Goal: Check status: Check status

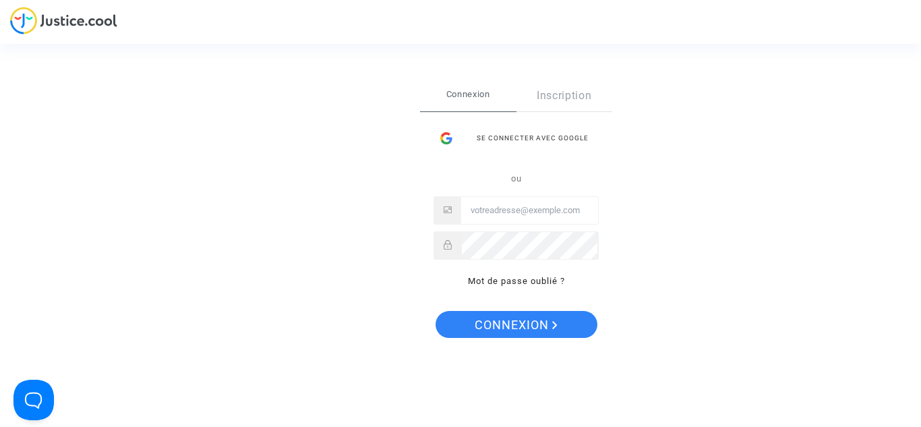
type input "[EMAIL_ADDRESS][DOMAIN_NAME]"
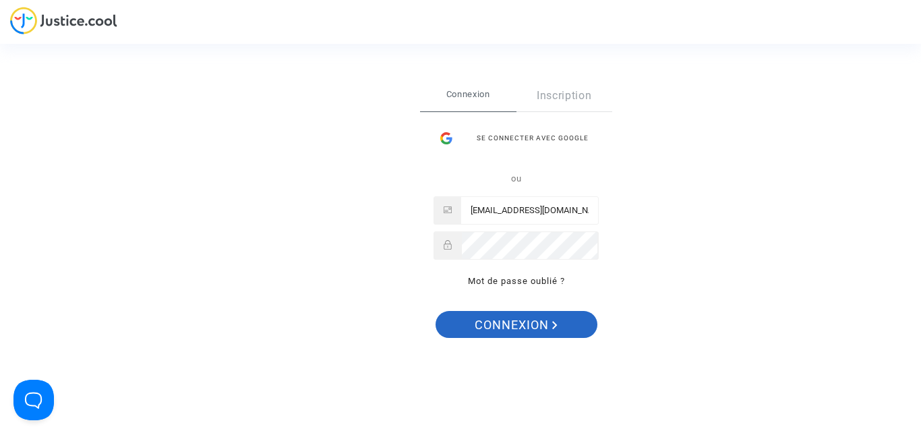
click at [518, 324] on span "Connexion" at bounding box center [516, 325] width 83 height 28
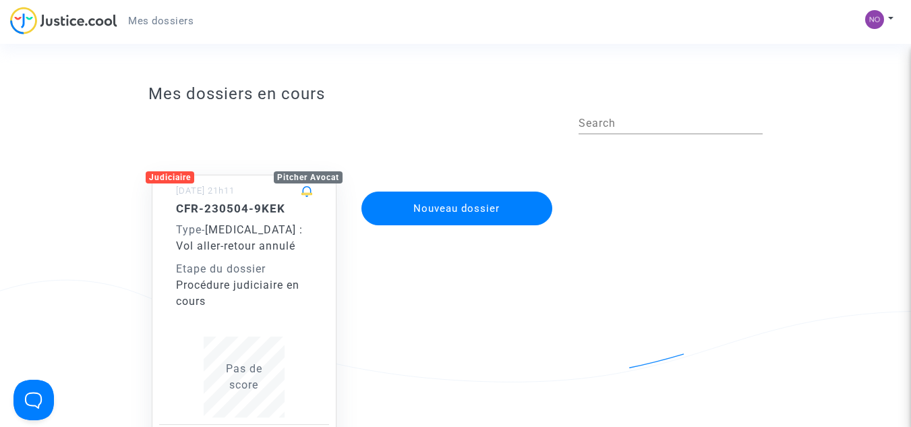
click at [226, 229] on span "[MEDICAL_DATA] : Vol aller-retour annulé" at bounding box center [239, 237] width 127 height 29
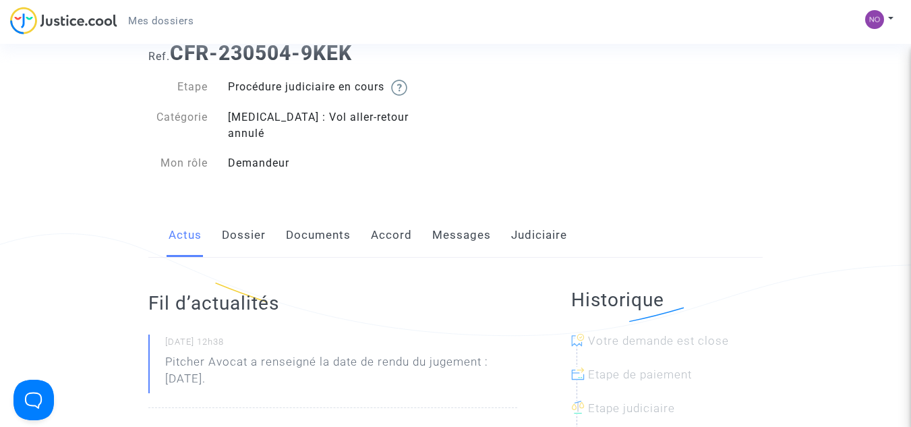
scroll to position [36, 0]
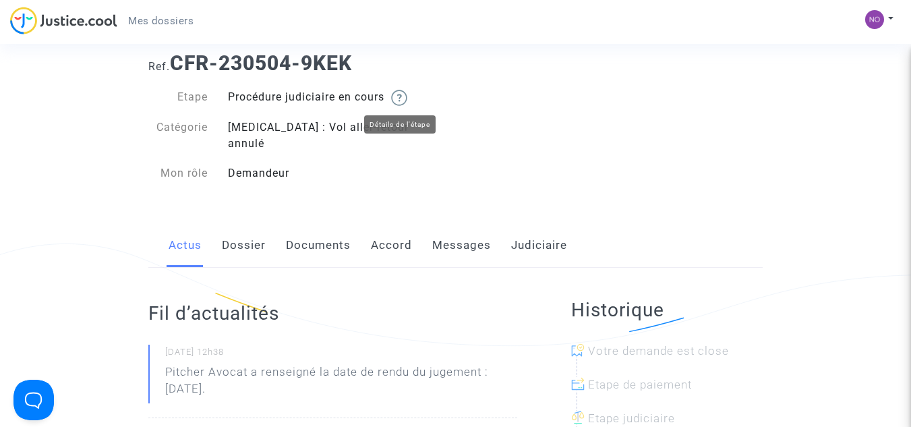
click at [405, 98] on img at bounding box center [399, 98] width 16 height 16
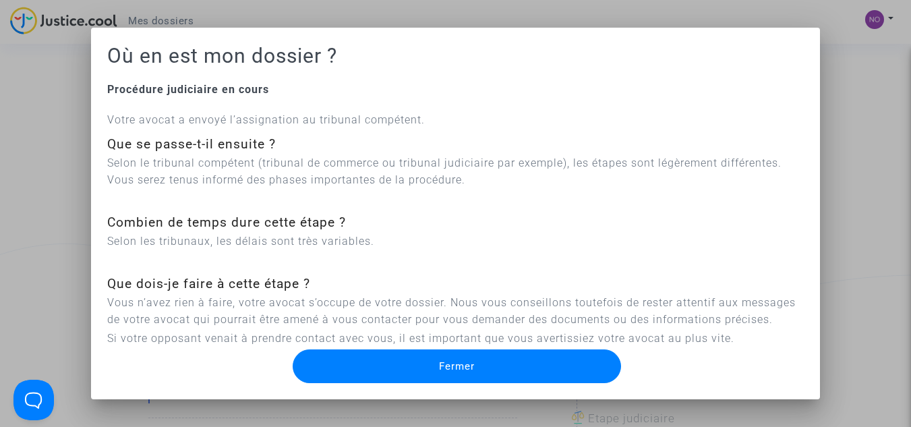
click at [445, 365] on span "Fermer" at bounding box center [457, 366] width 36 height 12
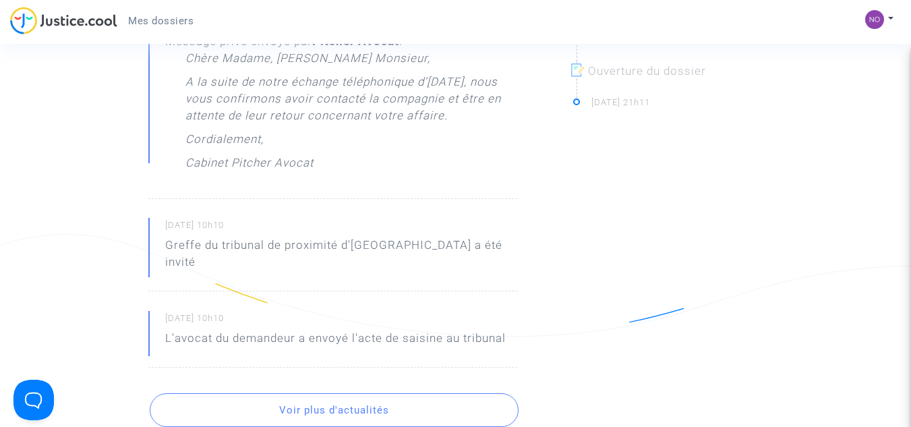
scroll to position [576, 0]
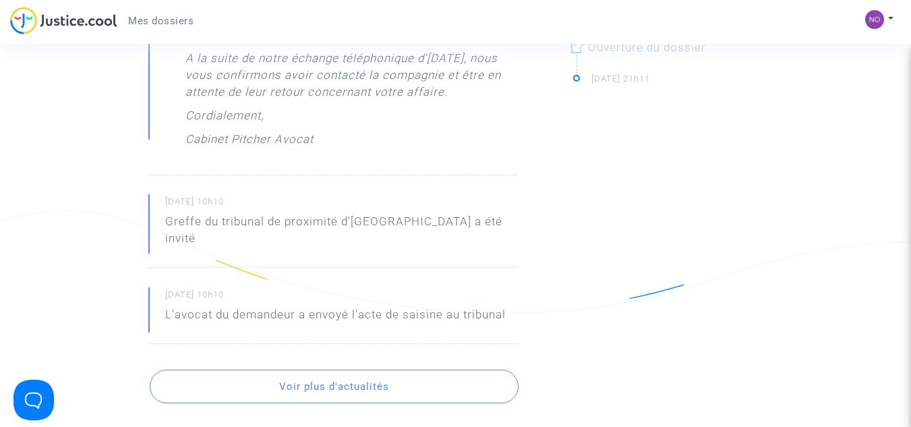
click at [344, 369] on button "Voir plus d'actualités" at bounding box center [334, 386] width 369 height 34
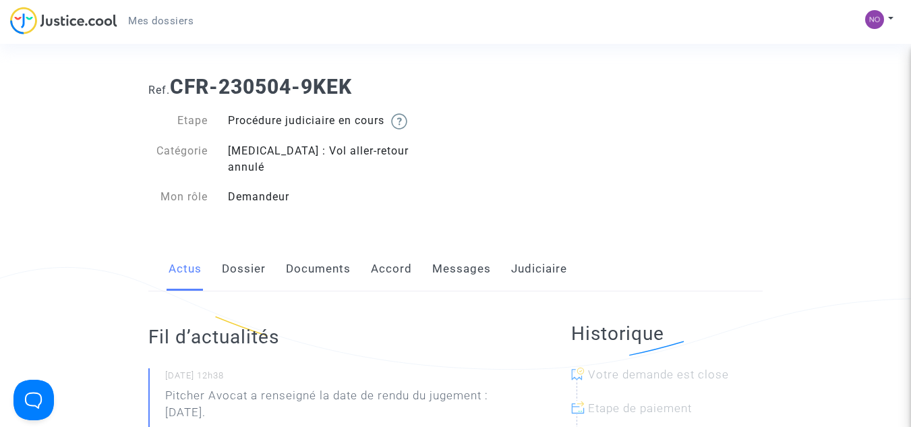
scroll to position [0, 0]
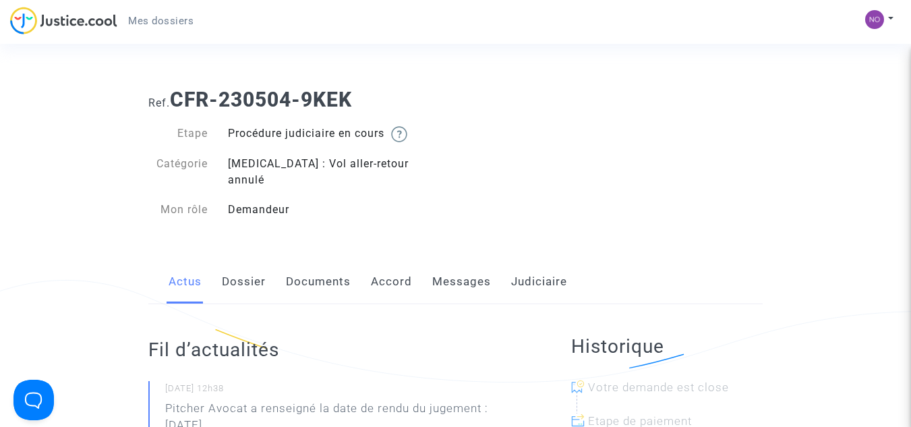
drag, startPoint x: 392, startPoint y: 76, endPoint x: 475, endPoint y: 53, distance: 86.0
click at [887, 18] on button at bounding box center [879, 19] width 30 height 20
click at [845, 90] on link "Déconnexion" at bounding box center [840, 91] width 107 height 22
